Goal: Ask a question: Seek information or help from site administrators or community

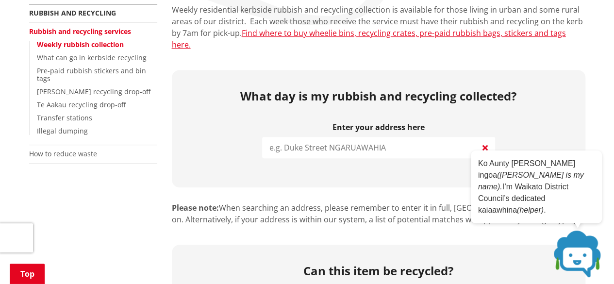
scroll to position [194, 0]
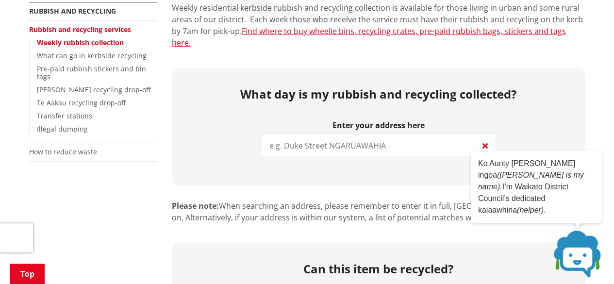
click at [313, 135] on input "search" at bounding box center [378, 145] width 233 height 21
type input "1"
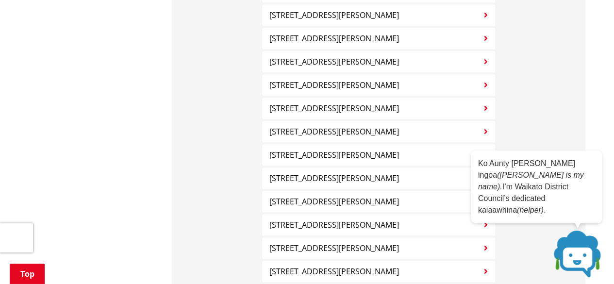
scroll to position [511, 0]
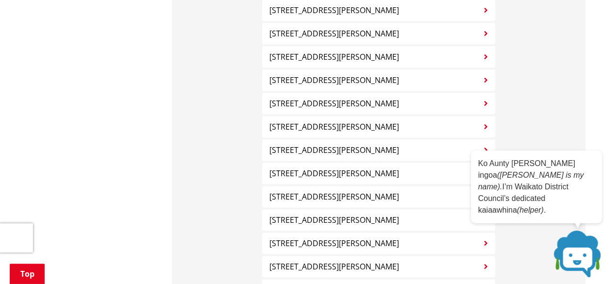
type input "[PERSON_NAME]"
click at [418, 197] on div "[STREET_ADDRESS][PERSON_NAME] [STREET_ADDRESS][PERSON_NAME] [STREET_ADDRESS][PE…" at bounding box center [378, 126] width 233 height 487
click at [416, 209] on button "[STREET_ADDRESS][PERSON_NAME]" at bounding box center [378, 219] width 233 height 21
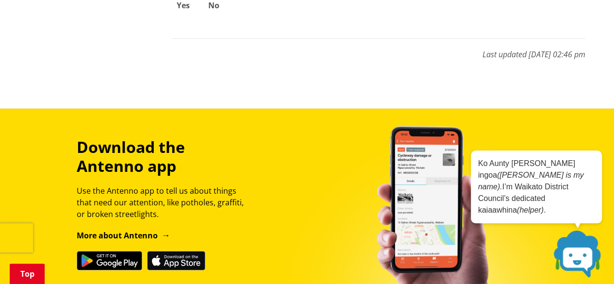
scroll to position [1539, 0]
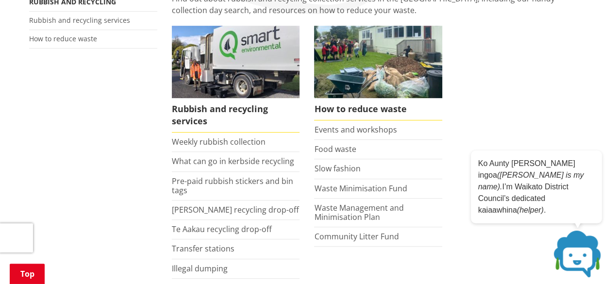
scroll to position [233, 0]
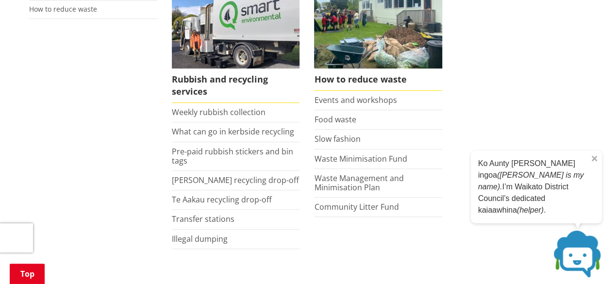
click at [559, 205] on p "Ko Aunty Wai taku ingoa (Aunty Wai is my name). I’m Waikato District Council’s …" at bounding box center [536, 187] width 116 height 58
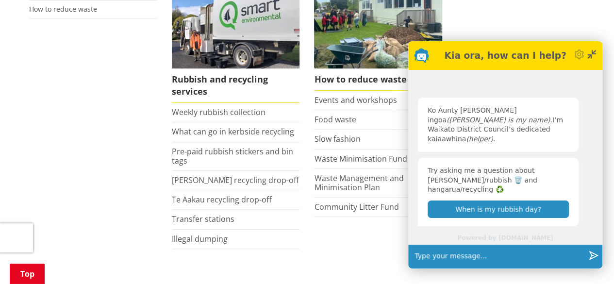
click at [479, 250] on input "text" at bounding box center [497, 256] width 174 height 24
type input "Hi when is my green garden waste collected"
click at [593, 258] on icon "button" at bounding box center [594, 255] width 10 height 10
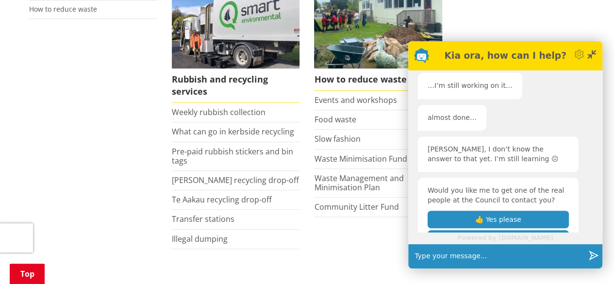
scroll to position [219, 0]
click at [526, 210] on button "👍 Yes please" at bounding box center [498, 218] width 140 height 17
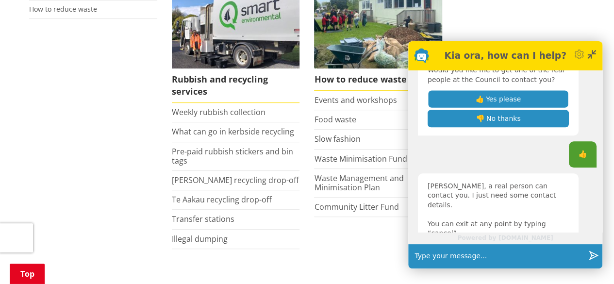
scroll to position [343, 0]
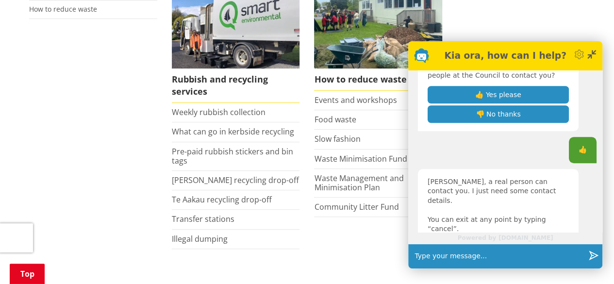
click at [469, 257] on input "text" at bounding box center [497, 256] width 174 height 24
type input "hillary"
click at [588, 260] on button "Send" at bounding box center [593, 256] width 18 height 24
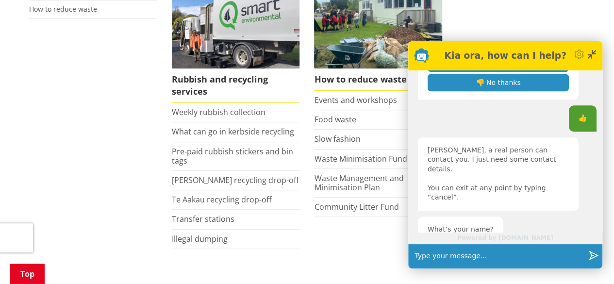
scroll to position [407, 0]
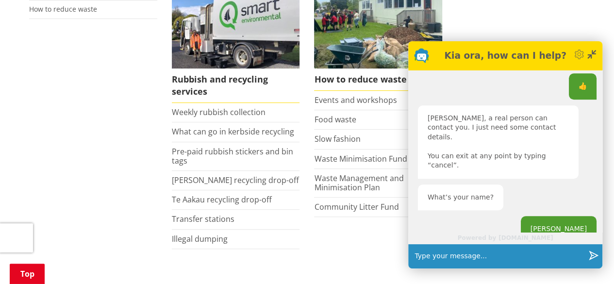
click at [588, 260] on button "Send" at bounding box center [593, 256] width 18 height 24
click at [460, 261] on input "text" at bounding box center [497, 256] width 174 height 24
type input "hillmwale@gmail.com"
click at [595, 258] on icon "Send" at bounding box center [594, 255] width 10 height 10
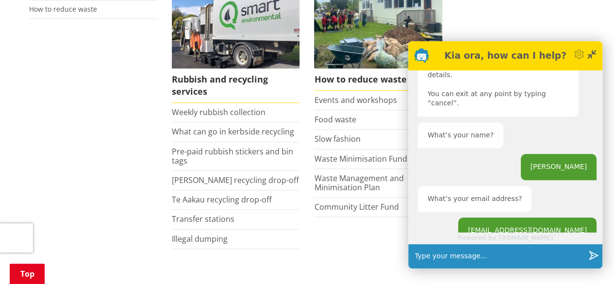
scroll to position [470, 0]
click at [524, 264] on input "text" at bounding box center [497, 256] width 174 height 24
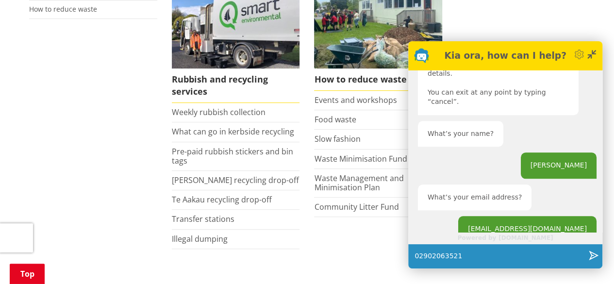
type input "02902063521"
click at [592, 255] on icon "Send" at bounding box center [594, 255] width 10 height 10
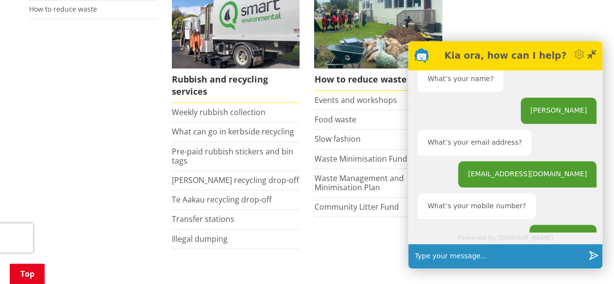
scroll to position [534, 0]
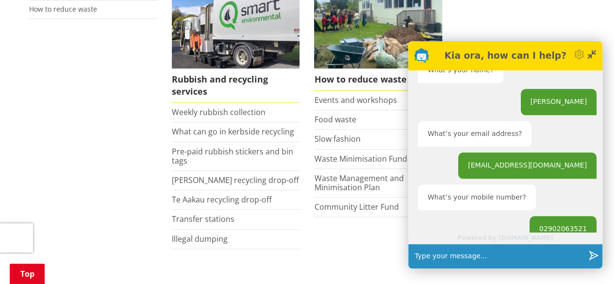
click at [584, 244] on button "Send" at bounding box center [593, 256] width 18 height 24
click at [545, 252] on input "text" at bounding box center [497, 256] width 174 height 24
type input "17 moyle street pokeno"
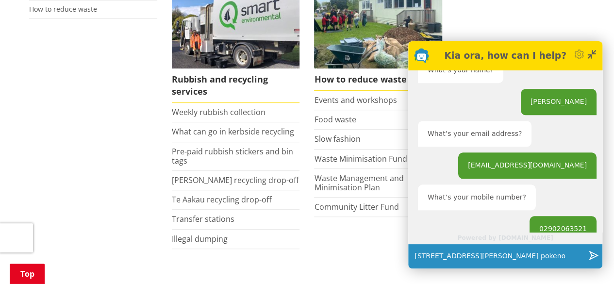
click at [595, 257] on icon "button" at bounding box center [594, 255] width 10 height 10
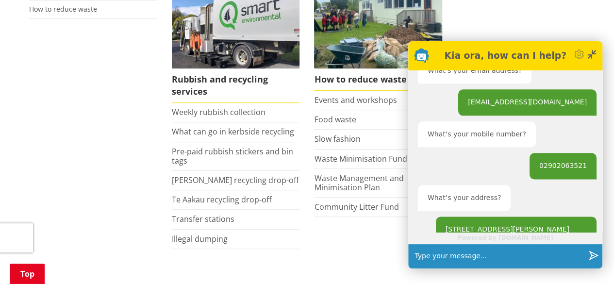
scroll to position [597, 0]
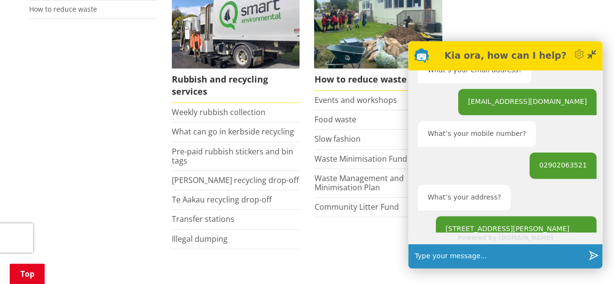
click at [541, 257] on input "text" at bounding box center [497, 256] width 174 height 24
click at [561, 259] on input "i would to find out whic day Garden waste" at bounding box center [497, 256] width 174 height 24
type input "i would to find out whic day Garden waste is collected for my address or i have…"
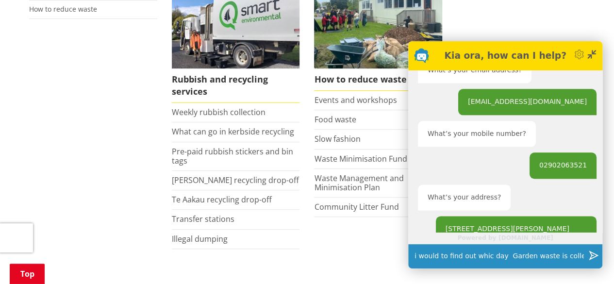
click at [592, 259] on icon "Send" at bounding box center [594, 255] width 10 height 10
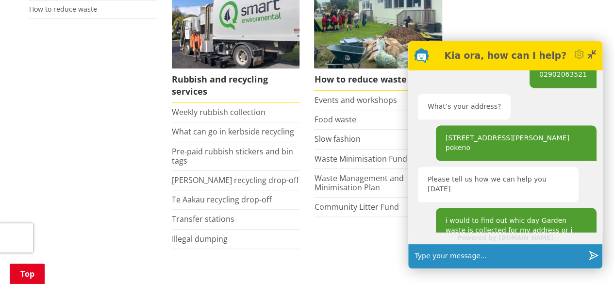
scroll to position [708, 0]
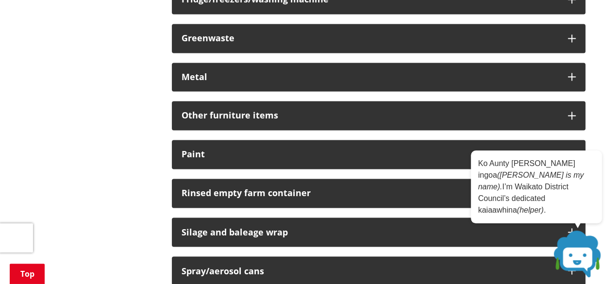
scroll to position [679, 0]
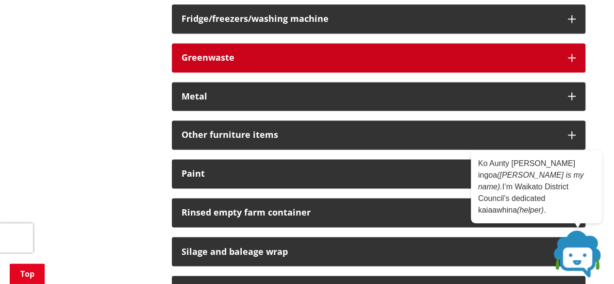
click at [367, 60] on div "Greenwaste" at bounding box center [369, 58] width 377 height 10
